Goal: Information Seeking & Learning: Learn about a topic

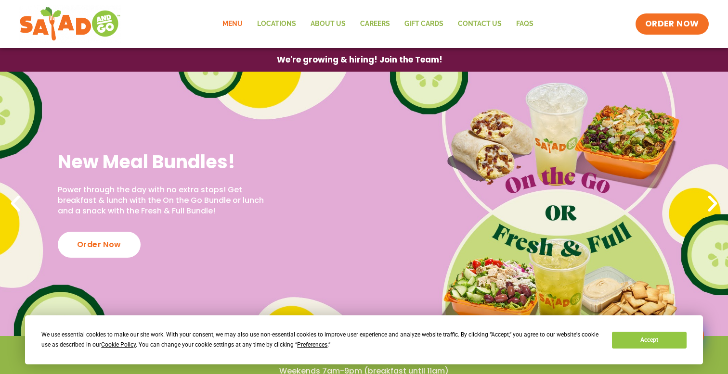
click at [237, 24] on link "Menu" at bounding box center [232, 24] width 35 height 22
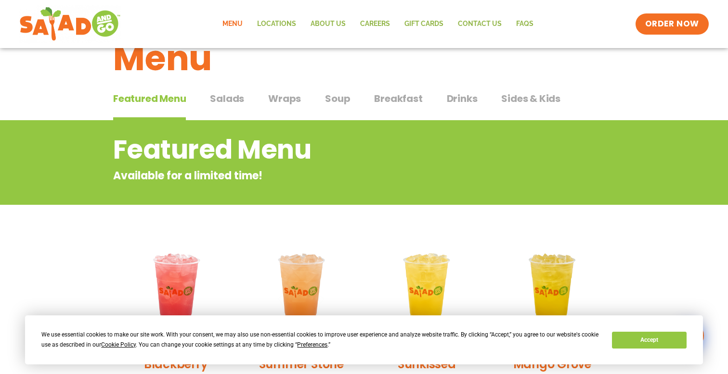
scroll to position [26, 0]
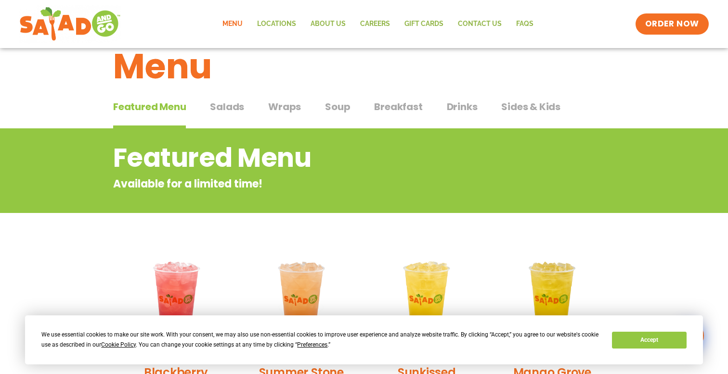
click at [235, 109] on span "Salads" at bounding box center [227, 107] width 34 height 14
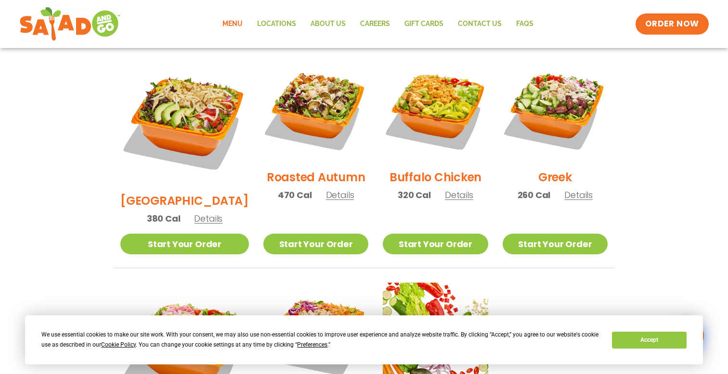
scroll to position [492, 0]
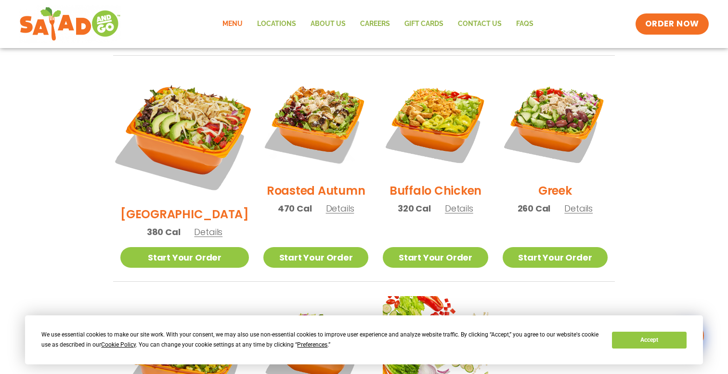
click at [163, 99] on img at bounding box center [184, 134] width 151 height 151
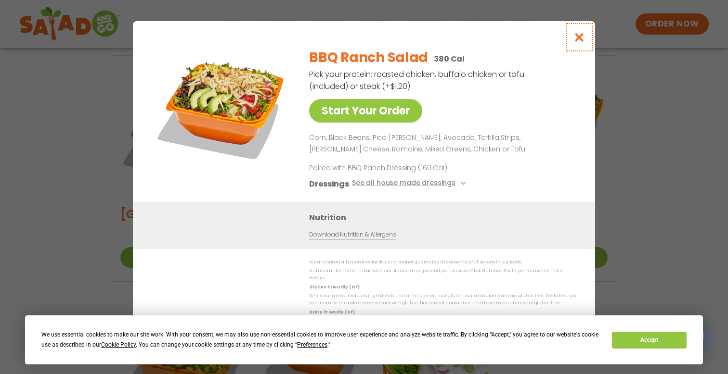
click at [579, 41] on icon "Close modal" at bounding box center [579, 37] width 12 height 10
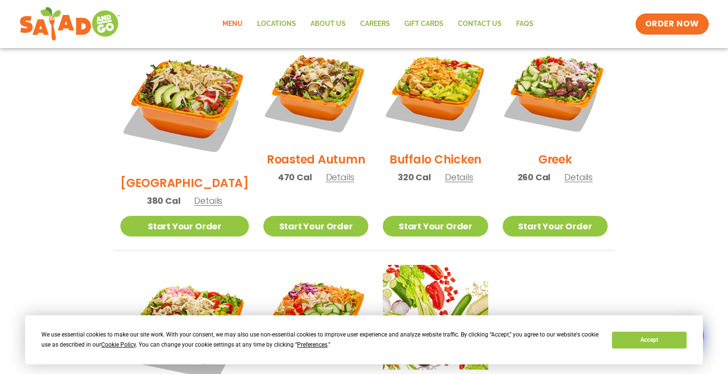
scroll to position [525, 0]
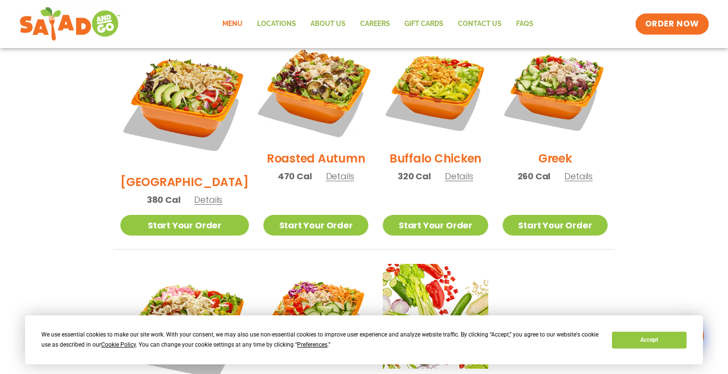
click at [317, 91] on img at bounding box center [315, 90] width 123 height 123
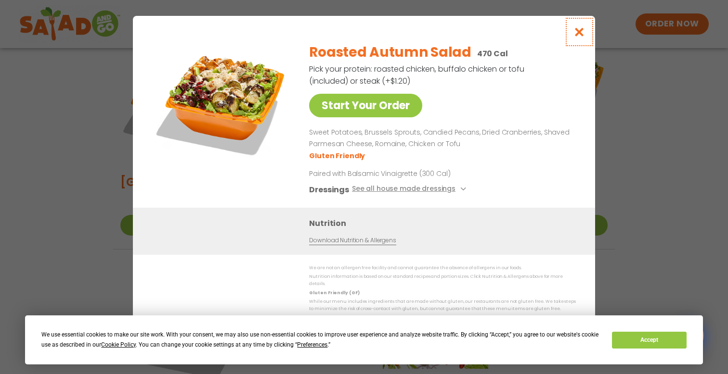
click at [582, 34] on icon "Close modal" at bounding box center [579, 32] width 12 height 10
